Goal: Answer question/provide support

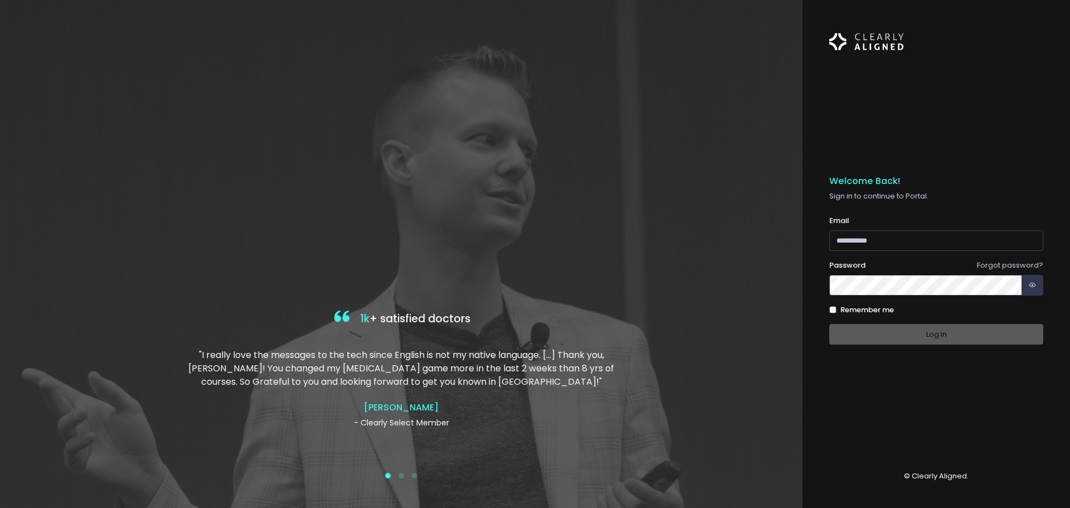
type input "**********"
click at [939, 329] on div "Log In" at bounding box center [936, 334] width 214 height 21
click at [940, 334] on button "Log In" at bounding box center [936, 334] width 214 height 21
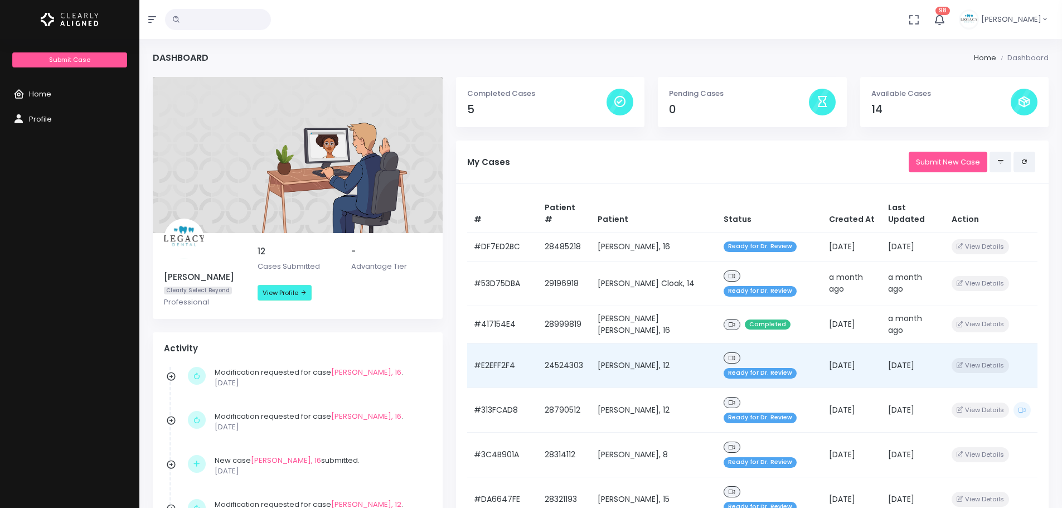
click at [647, 343] on td "[PERSON_NAME], 12" at bounding box center [654, 365] width 126 height 45
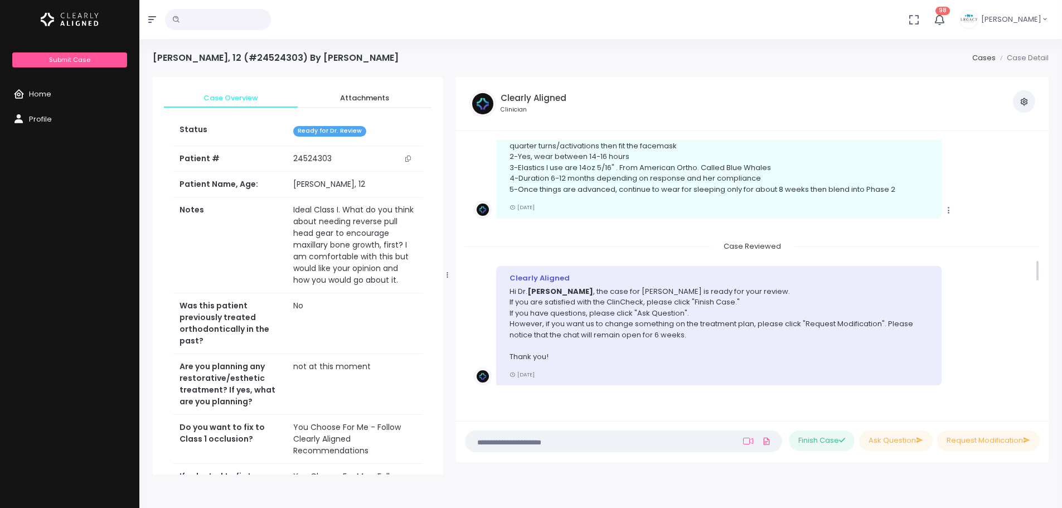
scroll to position [1467, 0]
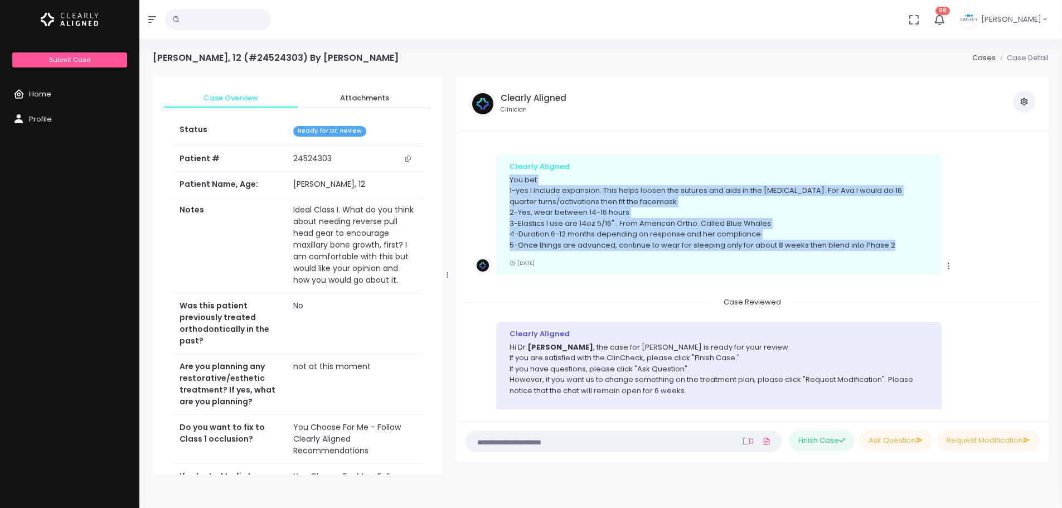
drag, startPoint x: 902, startPoint y: 244, endPoint x: 507, endPoint y: 182, distance: 399.9
click at [507, 182] on div "Clearly Aligned You bet 1-yes I include expansion. This helps loosen the suture…" at bounding box center [718, 213] width 445 height 119
copy p "You bet 1-yes I include expansion. This helps loosen the sutures and aids in th…"
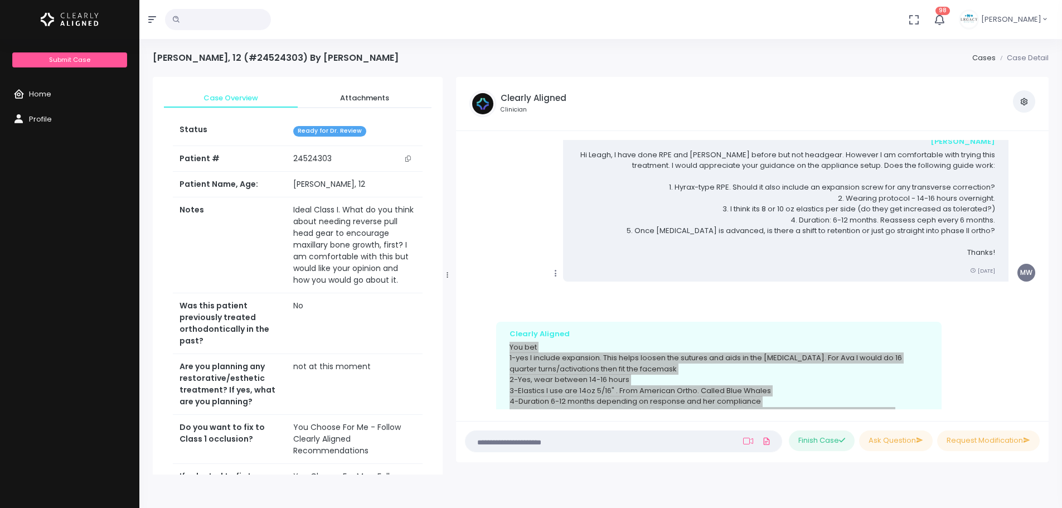
scroll to position [1356, 0]
